Goal: Find specific page/section: Find specific page/section

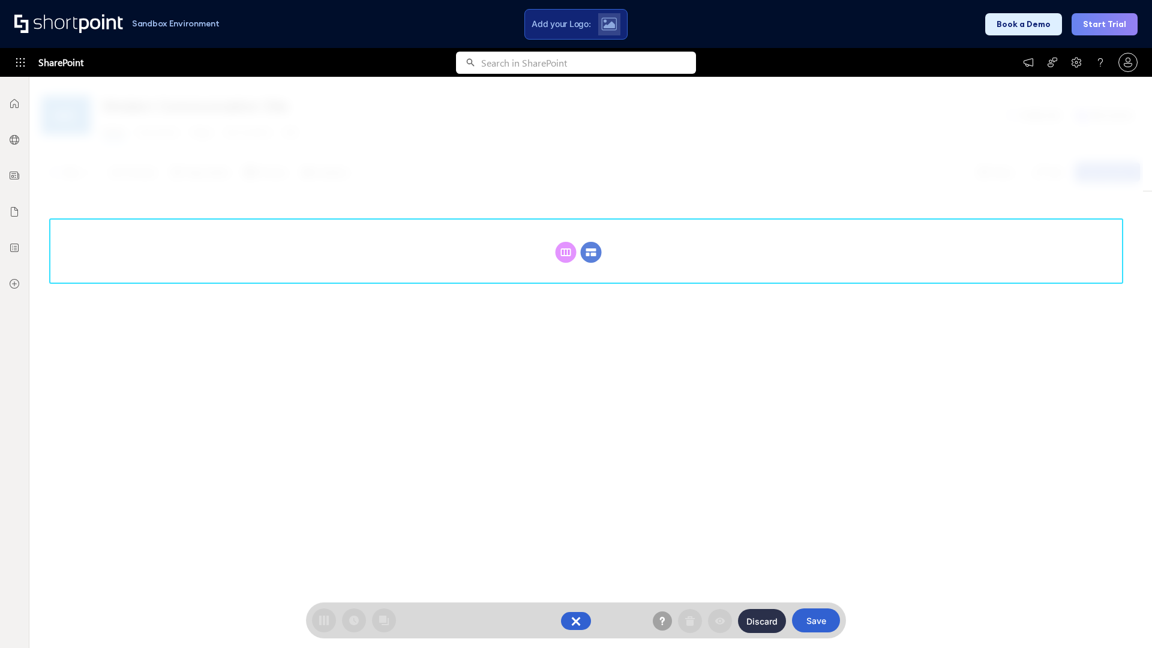
scroll to position [165, 0]
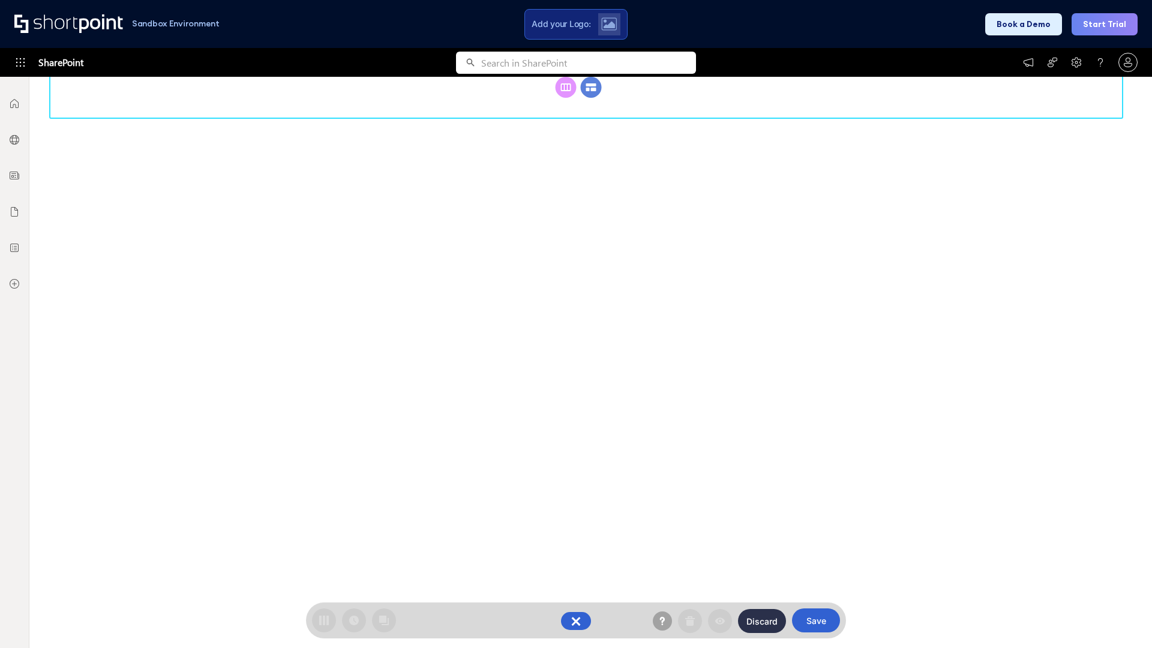
click at [591, 98] on circle at bounding box center [591, 87] width 21 height 21
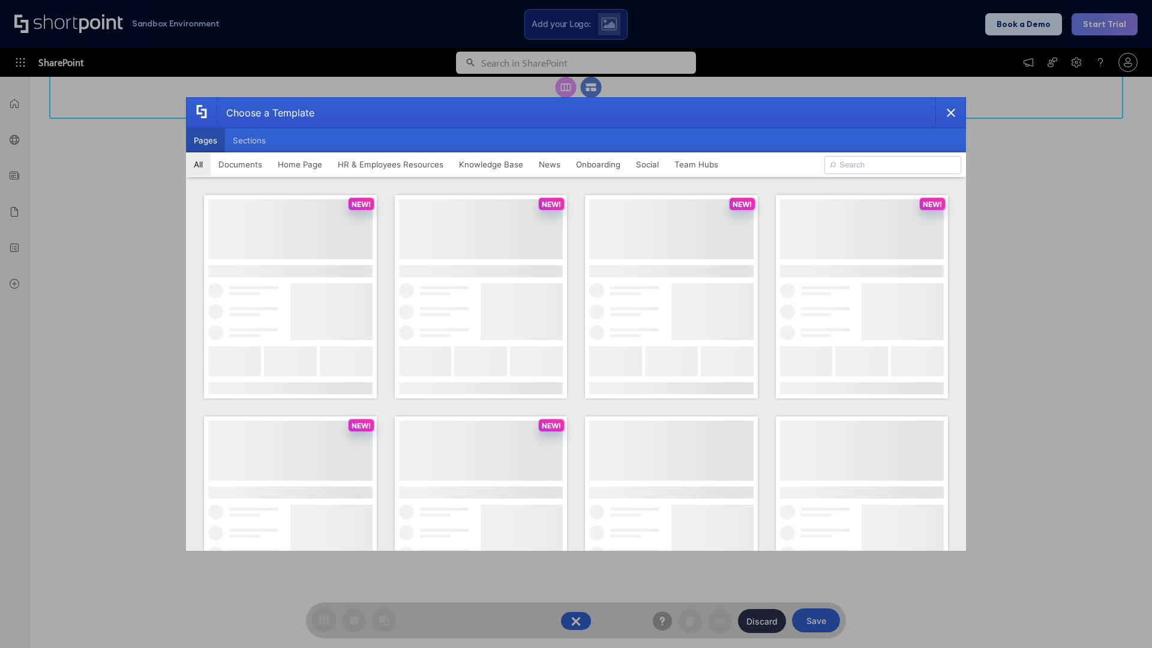
scroll to position [0, 0]
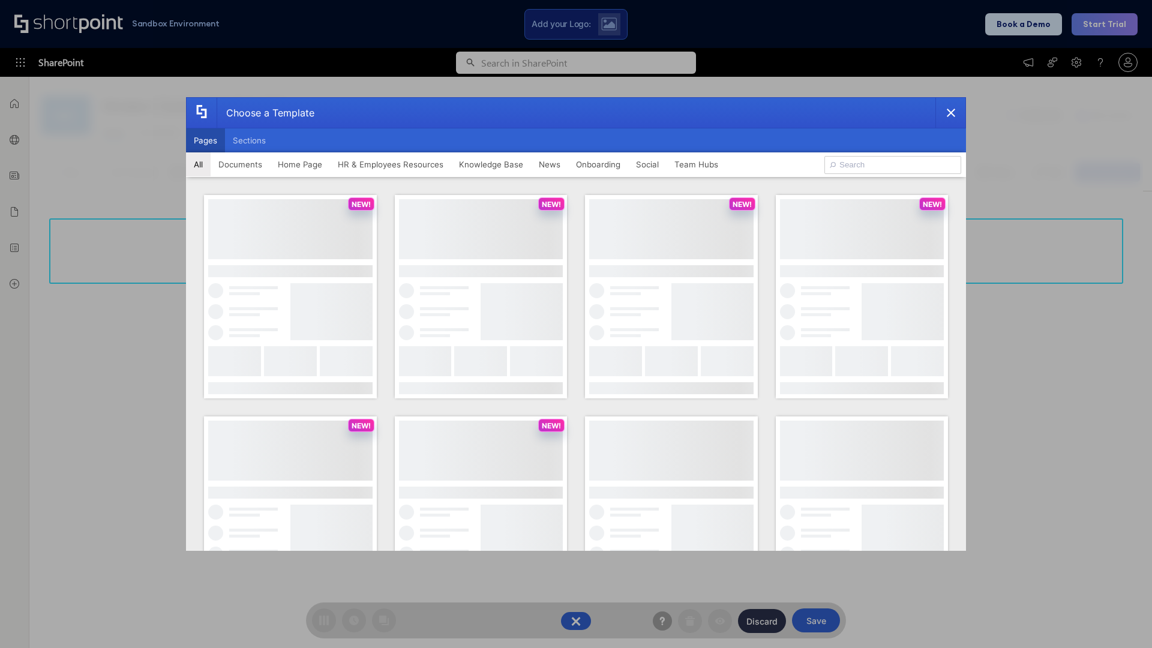
click at [205, 140] on button "Pages" at bounding box center [205, 140] width 39 height 24
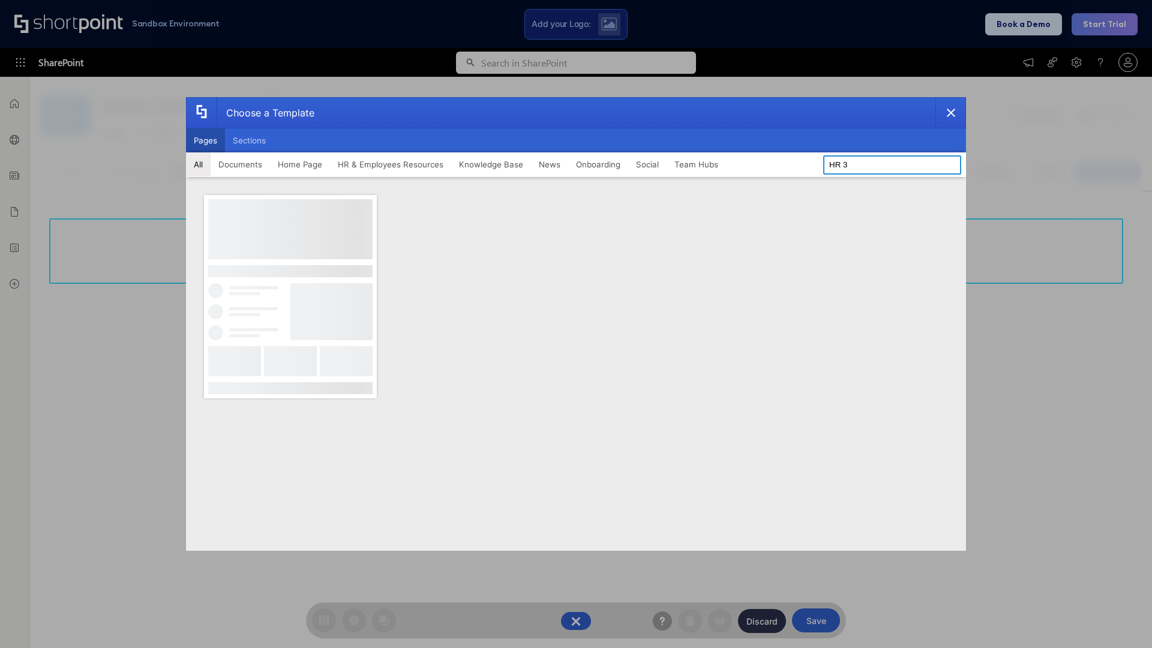
type input "HR 3"
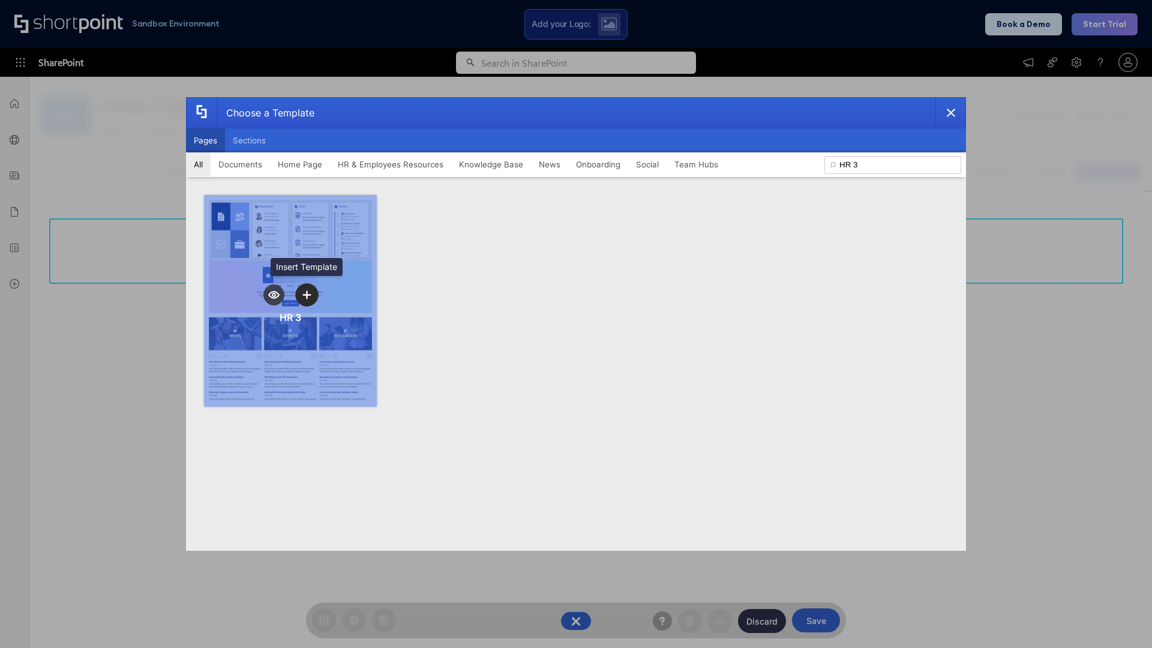
click at [307, 295] on icon "template selector" at bounding box center [306, 294] width 8 height 8
